Goal: Transaction & Acquisition: Purchase product/service

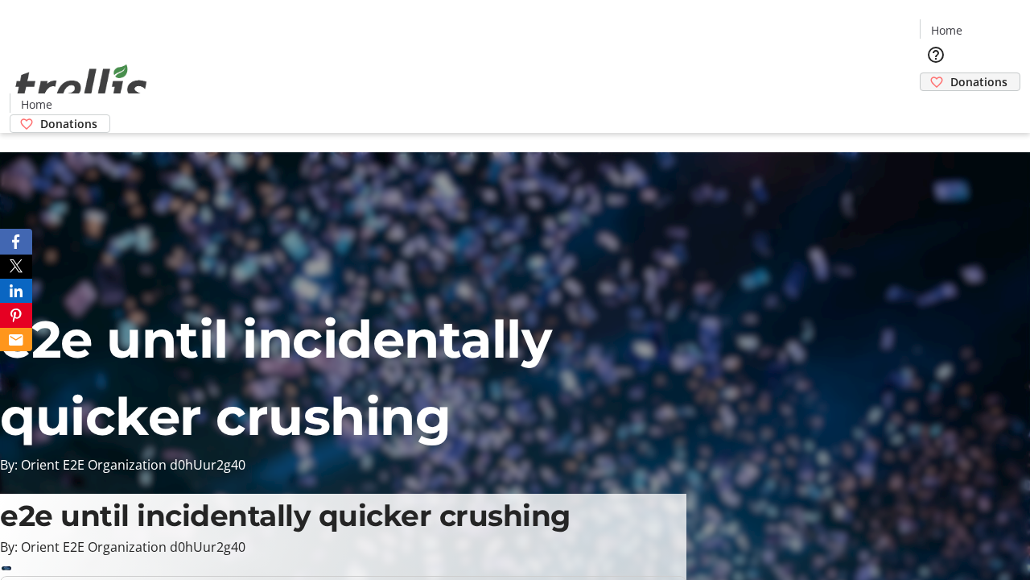
click at [951, 73] on span "Donations" at bounding box center [979, 81] width 57 height 17
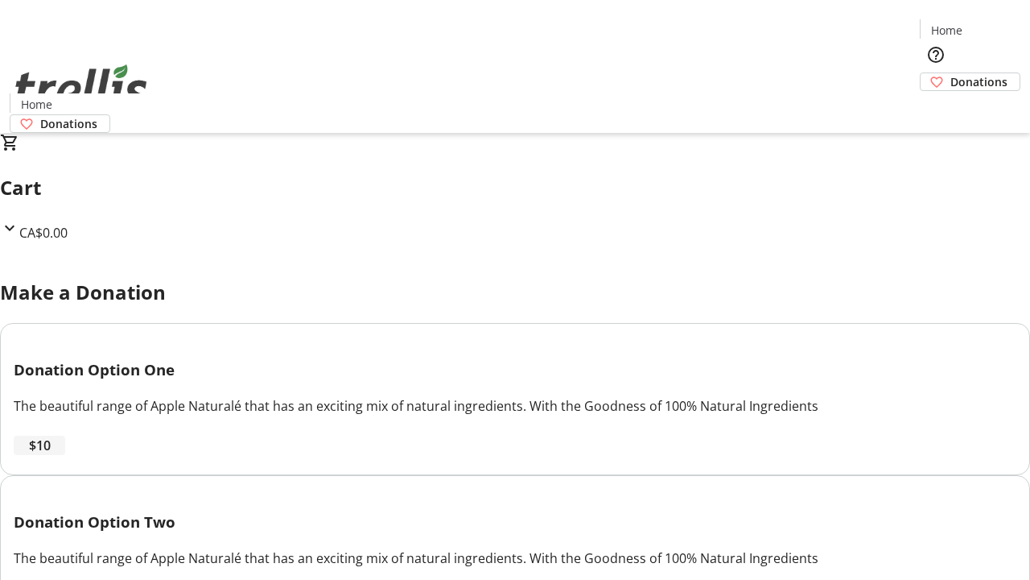
click at [51, 455] on span "$10" at bounding box center [40, 445] width 22 height 19
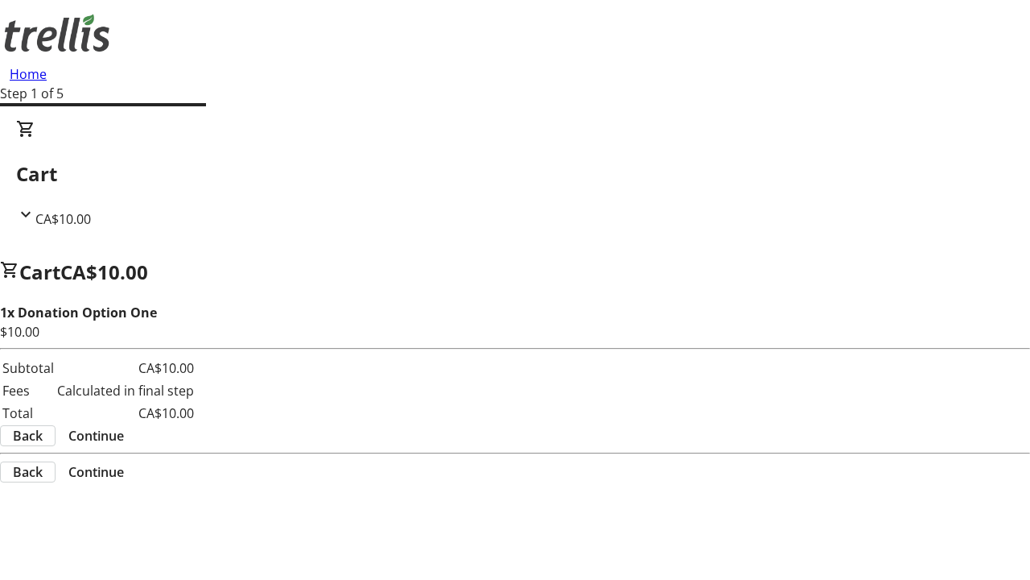
select select "CA"
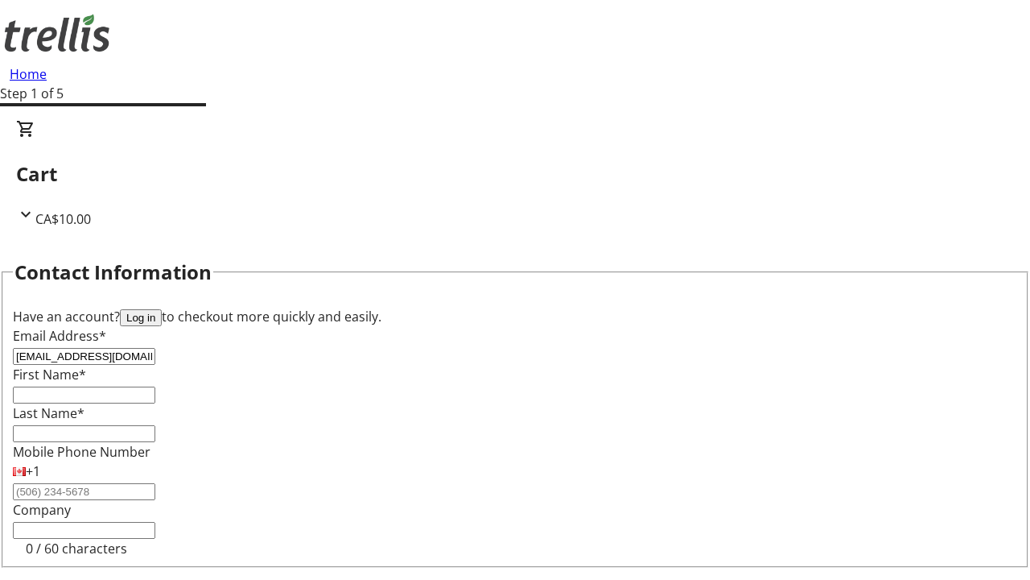
type input "[EMAIL_ADDRESS][DOMAIN_NAME]"
type input "Sydnee"
type input "[PERSON_NAME]"
type input "[STREET_ADDRESS][PERSON_NAME]"
type input "Kelowna"
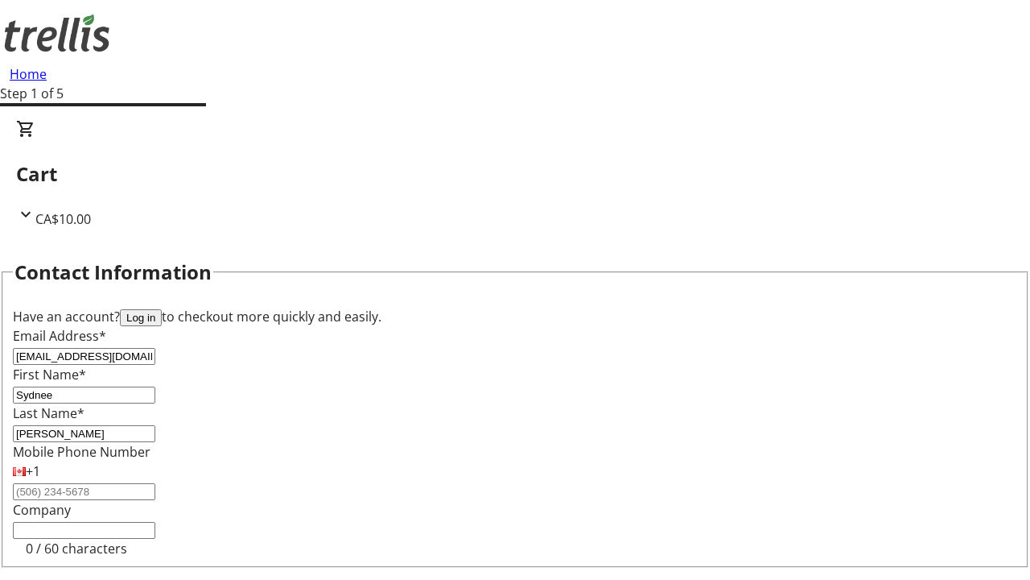
select select "BC"
type input "Kelowna"
type input "V1Y 0C2"
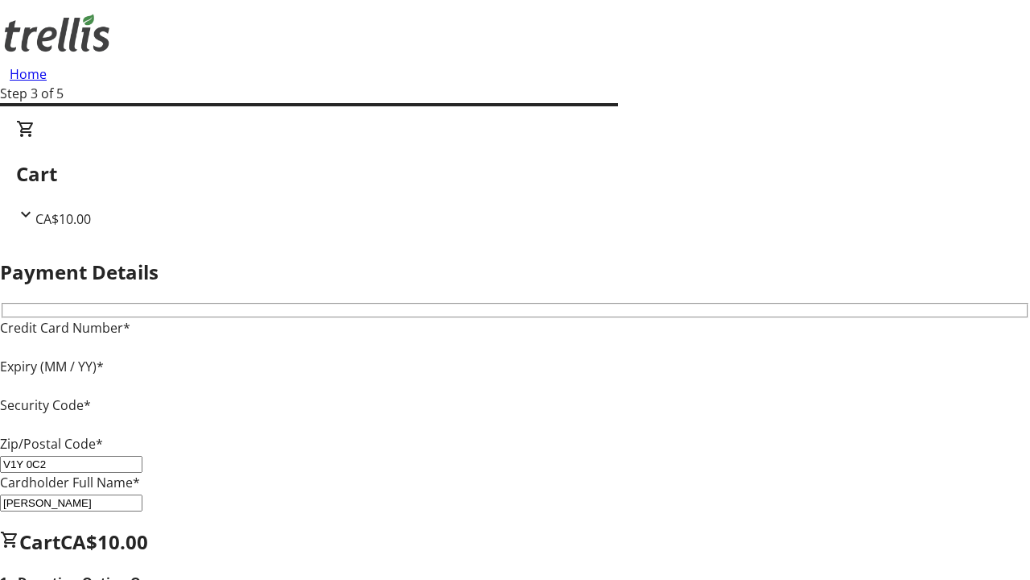
type input "V1Y 0C2"
